Goal: Find specific page/section: Find specific page/section

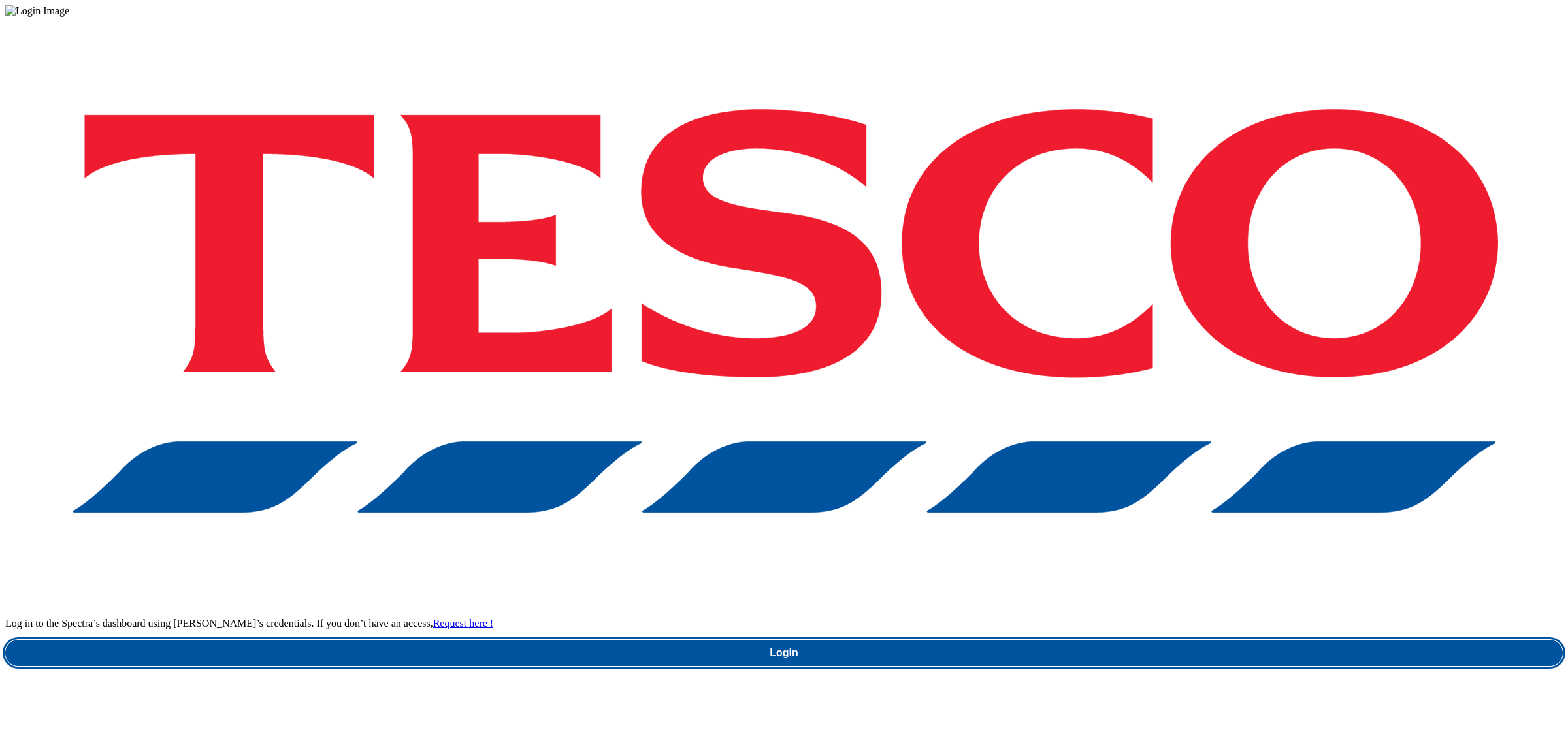
click at [1186, 640] on link "Login" at bounding box center [783, 653] width 1557 height 26
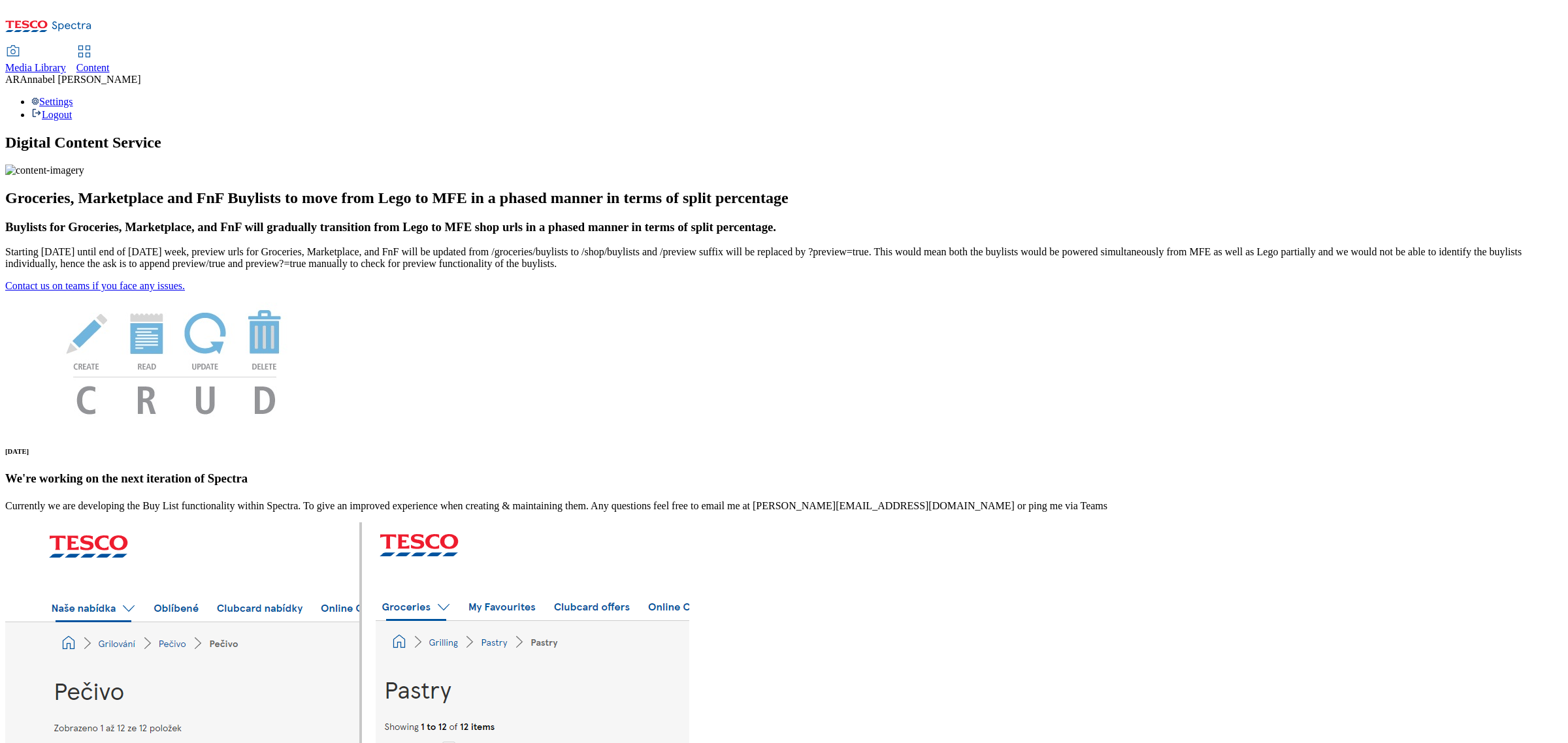
click at [110, 62] on span "Content" at bounding box center [93, 67] width 33 height 11
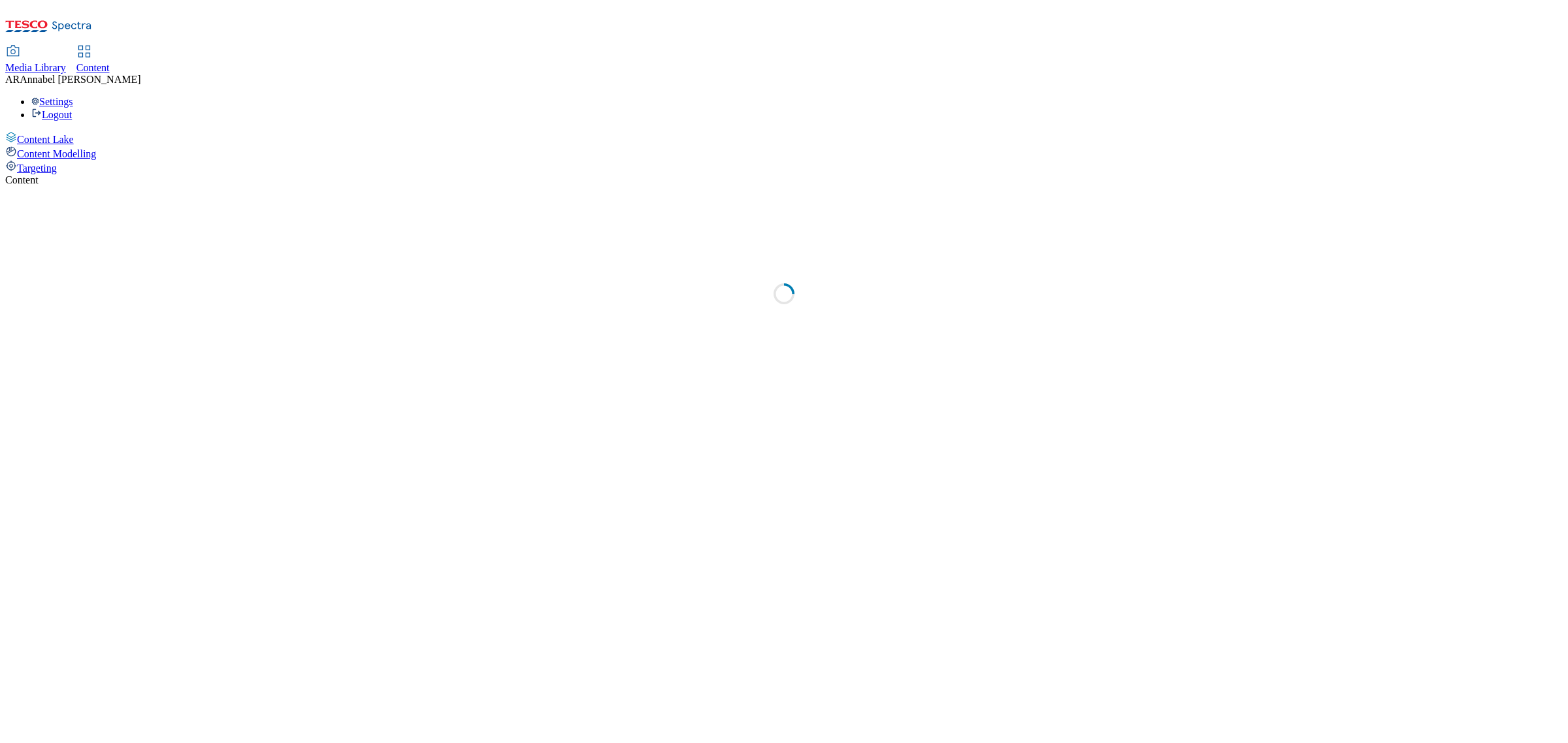
select select "ghs-uk"
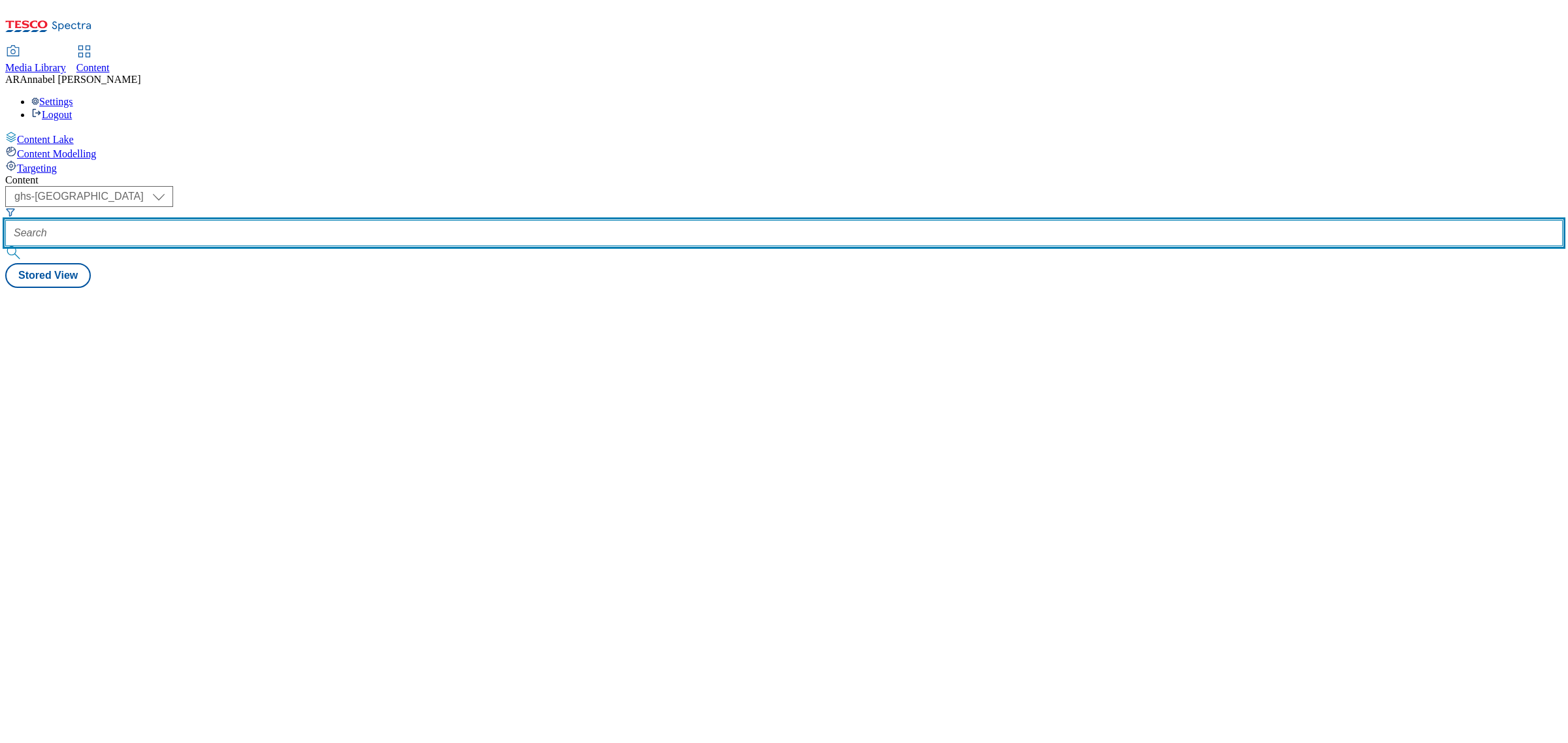
click at [318, 220] on input "text" at bounding box center [783, 233] width 1557 height 26
paste input "ul-ben-and-jerrys-25tw33"
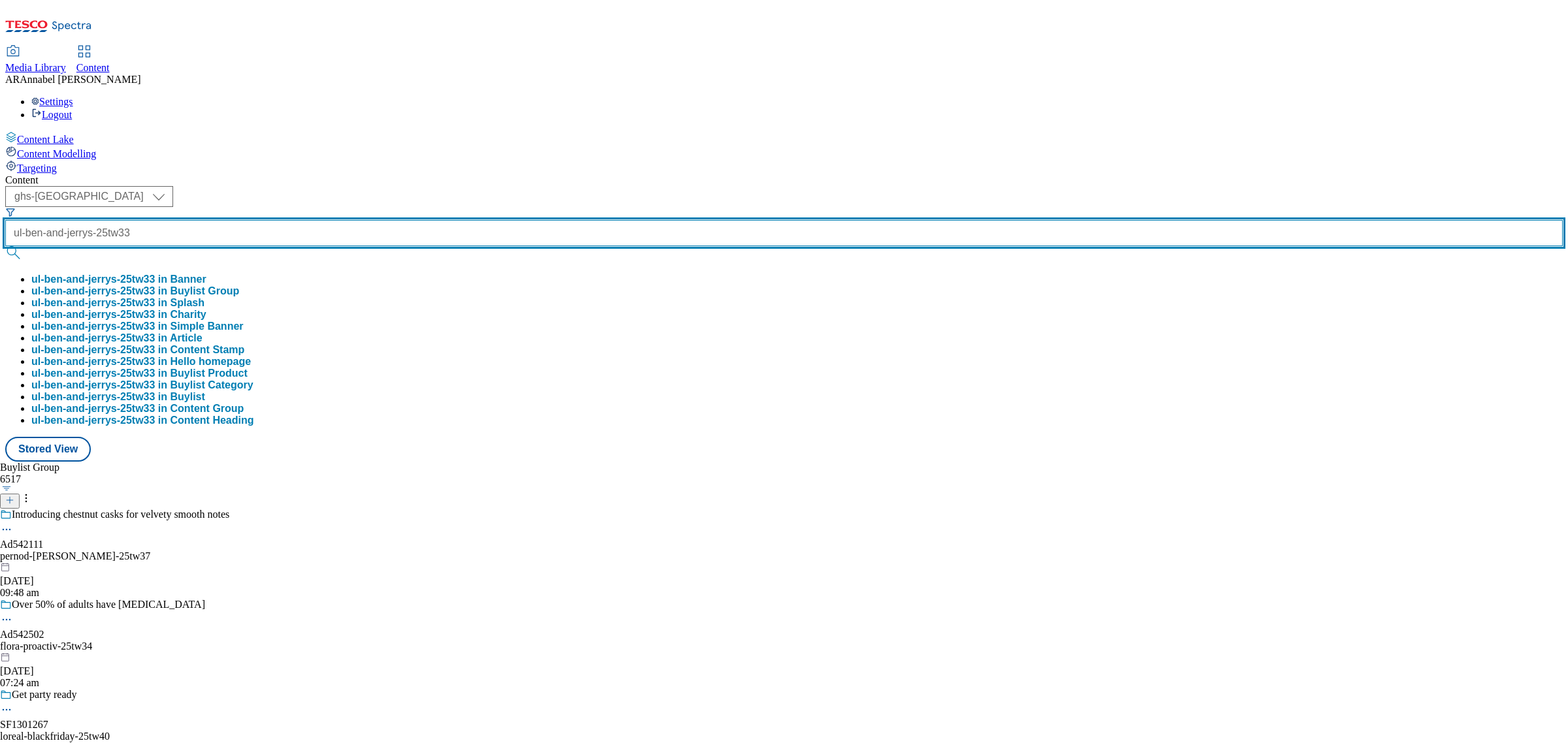
scroll to position [0, 11]
type input "ul-ben-and-jerrys-25tw33"
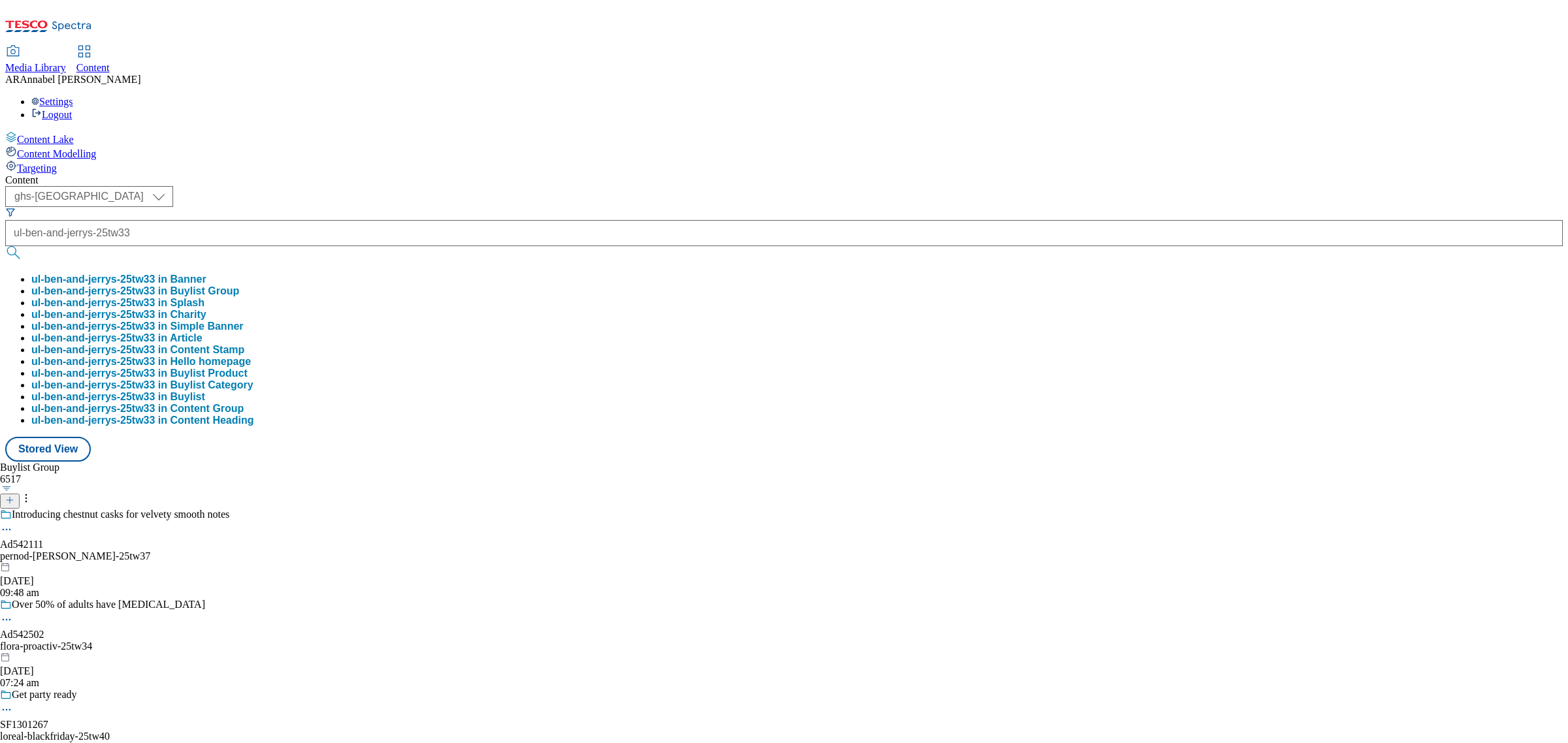
scroll to position [0, 0]
click at [239, 286] on button "ul-ben-and-jerrys-25tw33 in Buylist Group" at bounding box center [134, 292] width 207 height 12
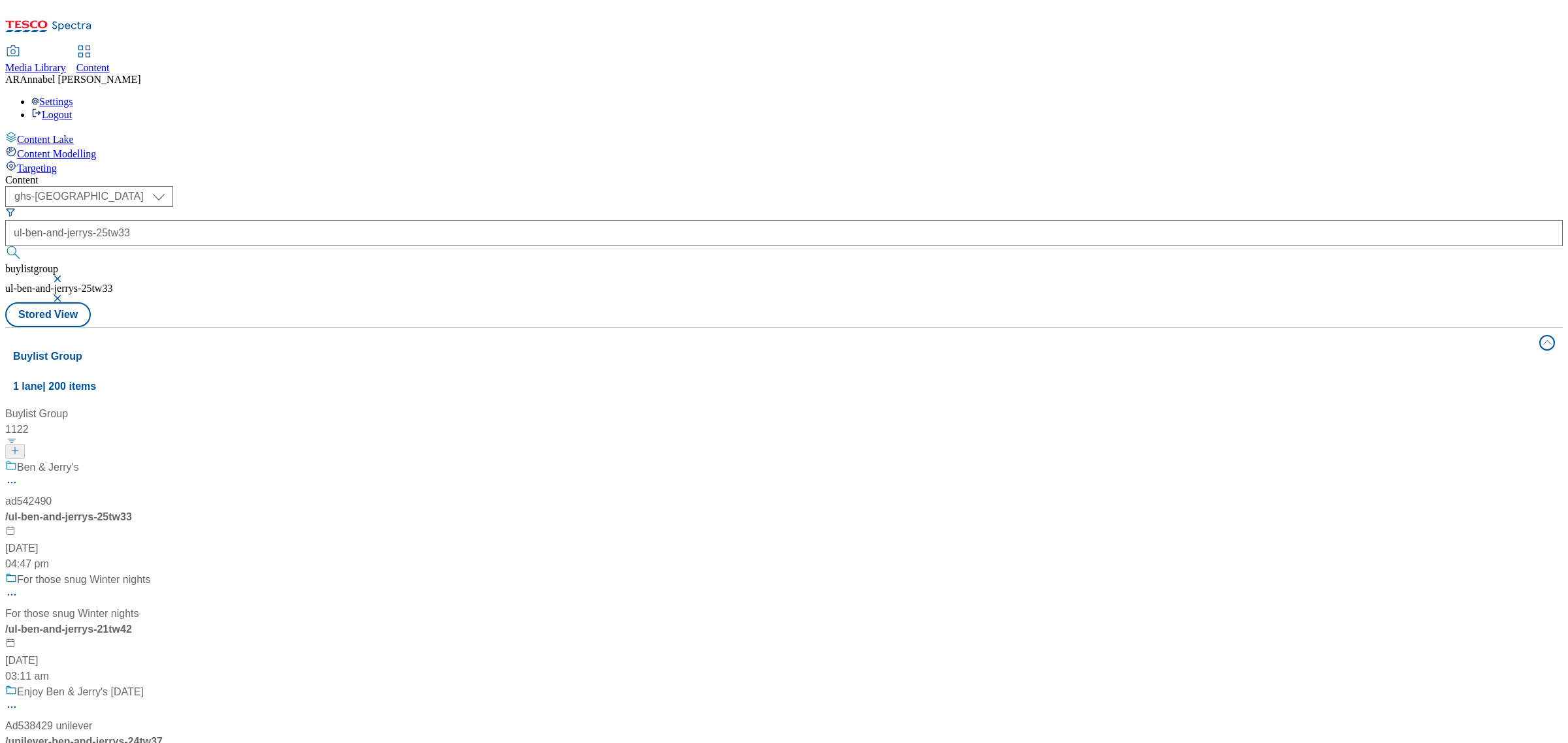
click at [171, 460] on div "Ben & Jerry's ad542490 / ul-ben-and-jerrys-25tw33 6 Oct 2025 04:47 pm" at bounding box center [88, 516] width 166 height 113
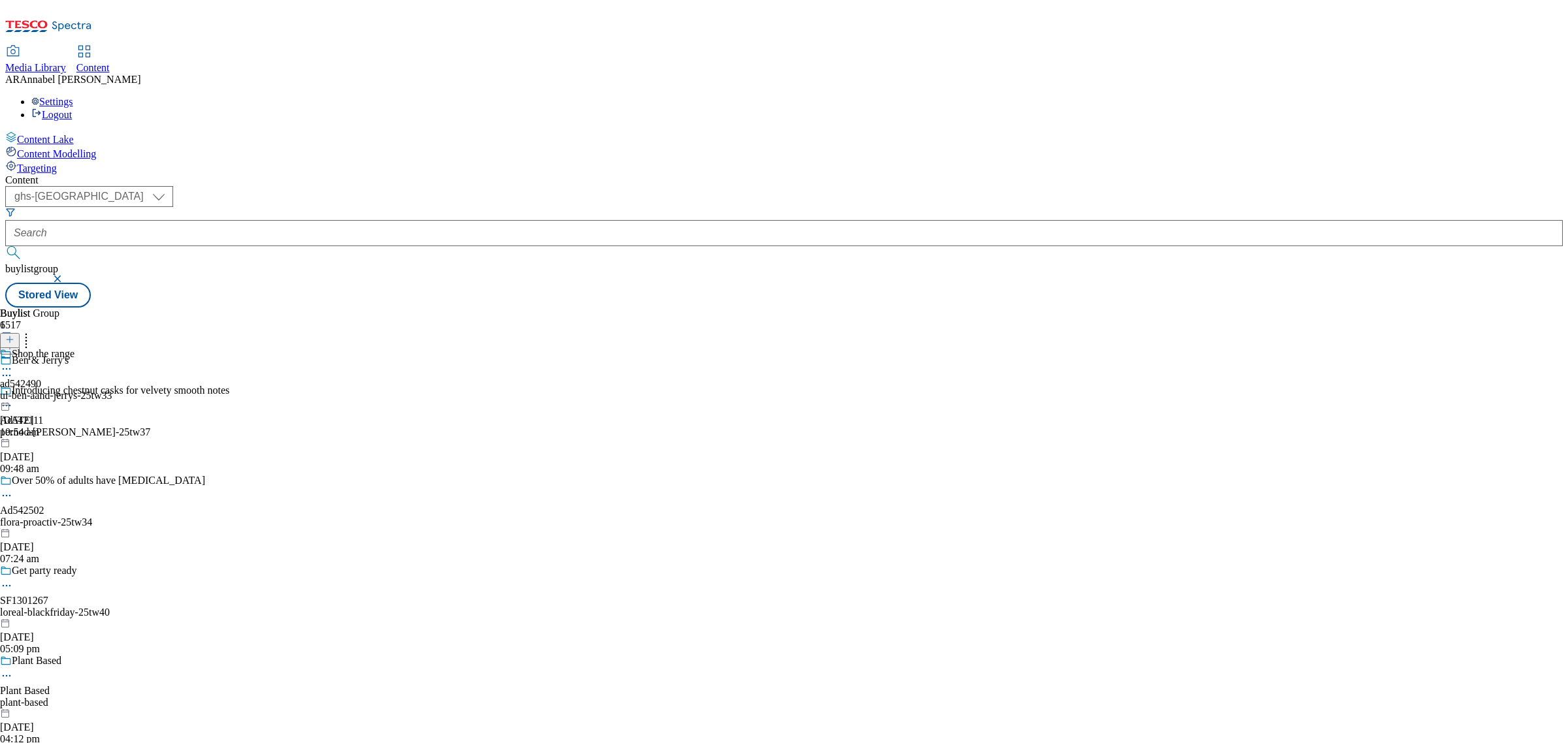
click at [113, 389] on div "ul-ben-aand-jerrys-25tw33" at bounding box center [56, 395] width 113 height 12
click at [115, 389] on div "ul=ben-and=jerrys=25tw33" at bounding box center [57, 395] width 115 height 12
